Goal: Find contact information: Find contact information

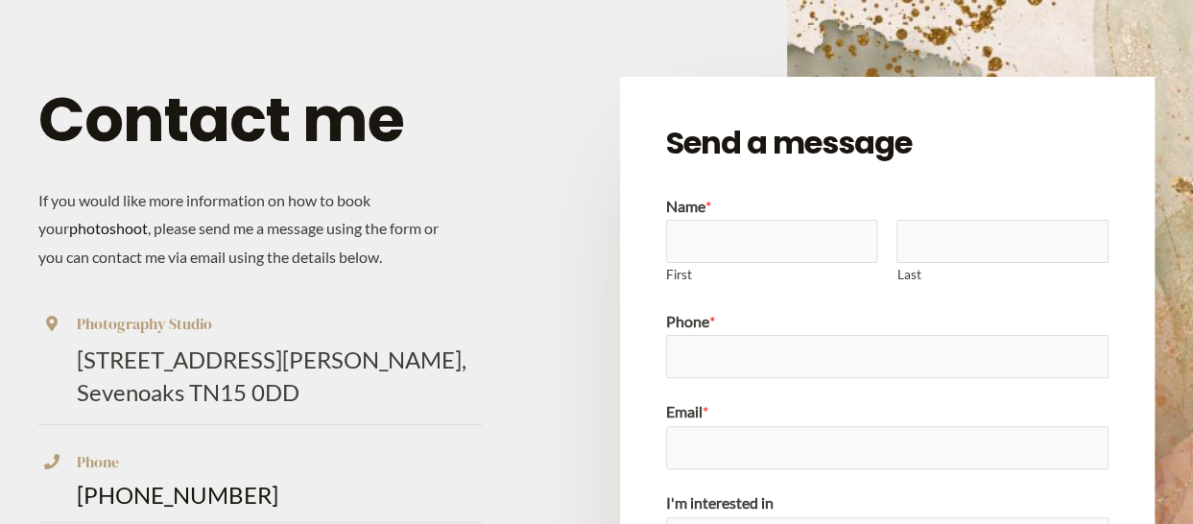
scroll to position [192, 0]
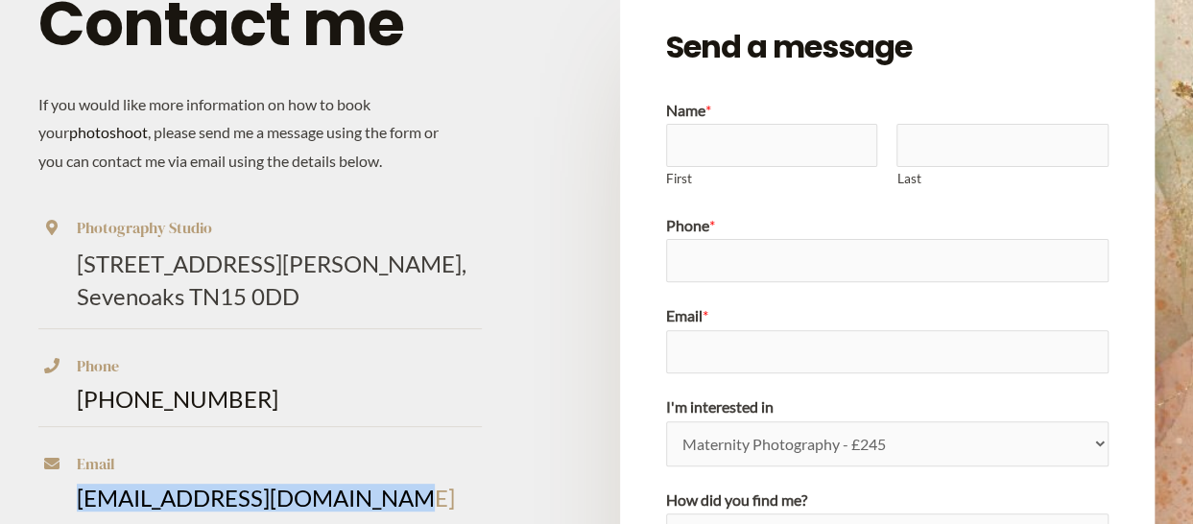
drag, startPoint x: 376, startPoint y: 498, endPoint x: 79, endPoint y: 494, distance: 297.6
click at [79, 494] on p "[EMAIL_ADDRESS][DOMAIN_NAME]" at bounding box center [279, 498] width 405 height 23
drag, startPoint x: 79, startPoint y: 494, endPoint x: 200, endPoint y: 500, distance: 121.1
copy link "[EMAIL_ADDRESS][DOMAIN_NAME]"
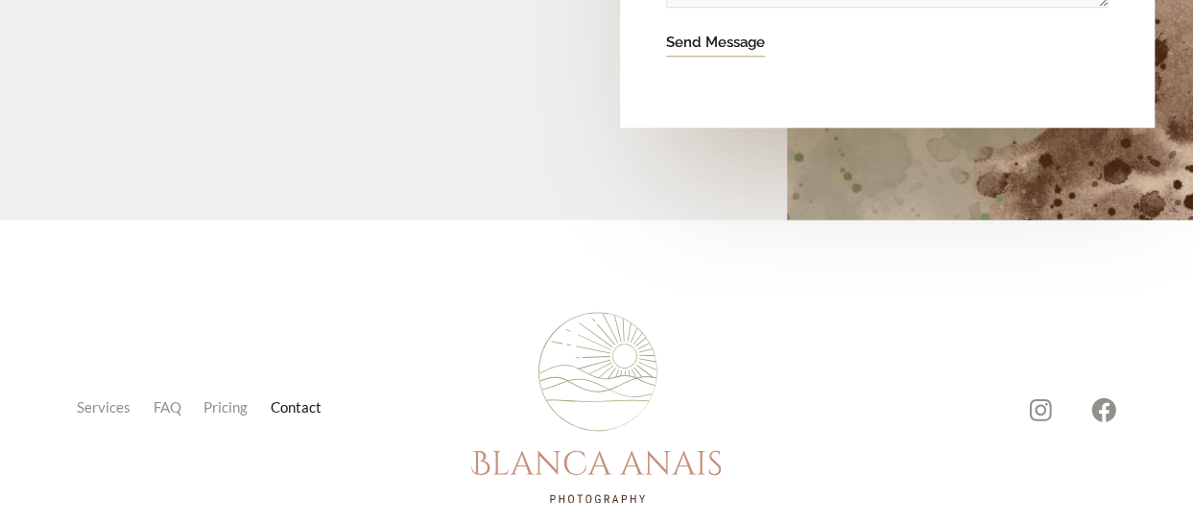
scroll to position [947, 0]
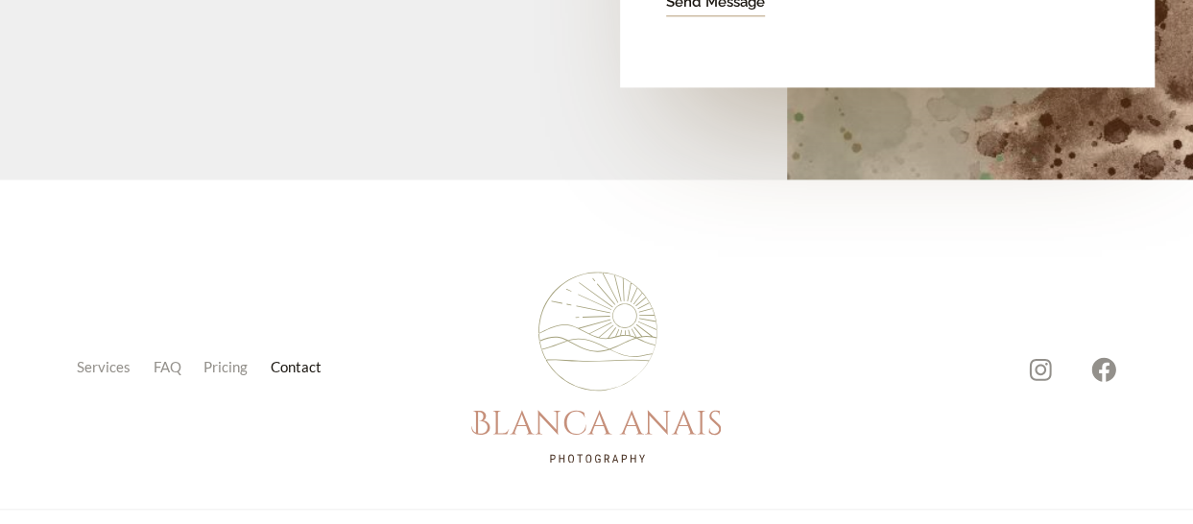
click at [288, 363] on link "Contact" at bounding box center [300, 367] width 74 height 27
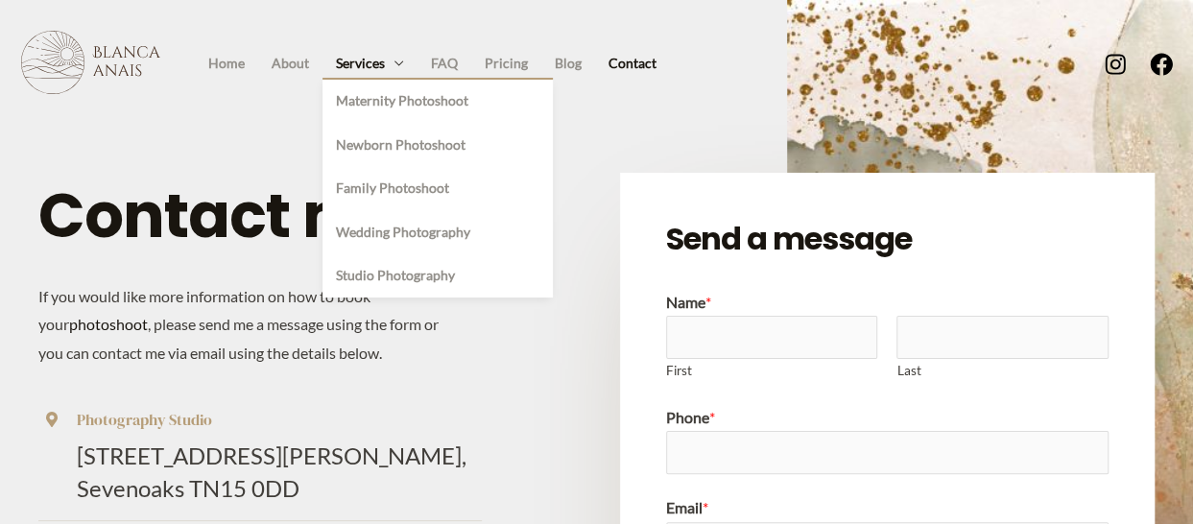
click at [384, 64] on link "Services" at bounding box center [370, 63] width 95 height 29
